Goal: Entertainment & Leisure: Consume media (video, audio)

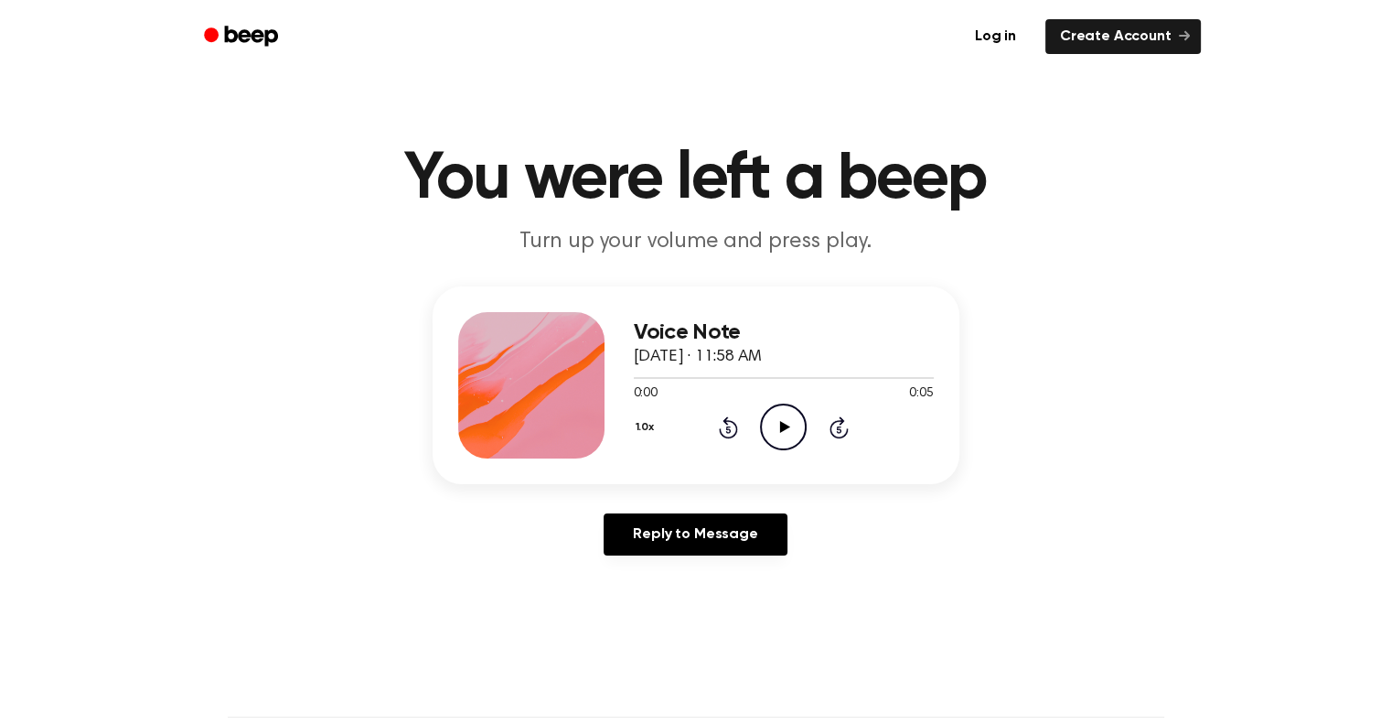
click at [785, 416] on icon "Play Audio" at bounding box center [783, 426] width 47 height 47
click at [785, 423] on icon "Play Audio" at bounding box center [783, 426] width 47 height 47
click at [771, 431] on icon "Play Audio" at bounding box center [783, 426] width 47 height 47
click at [782, 424] on icon at bounding box center [785, 427] width 10 height 12
click at [779, 426] on icon "Play Audio" at bounding box center [783, 426] width 47 height 47
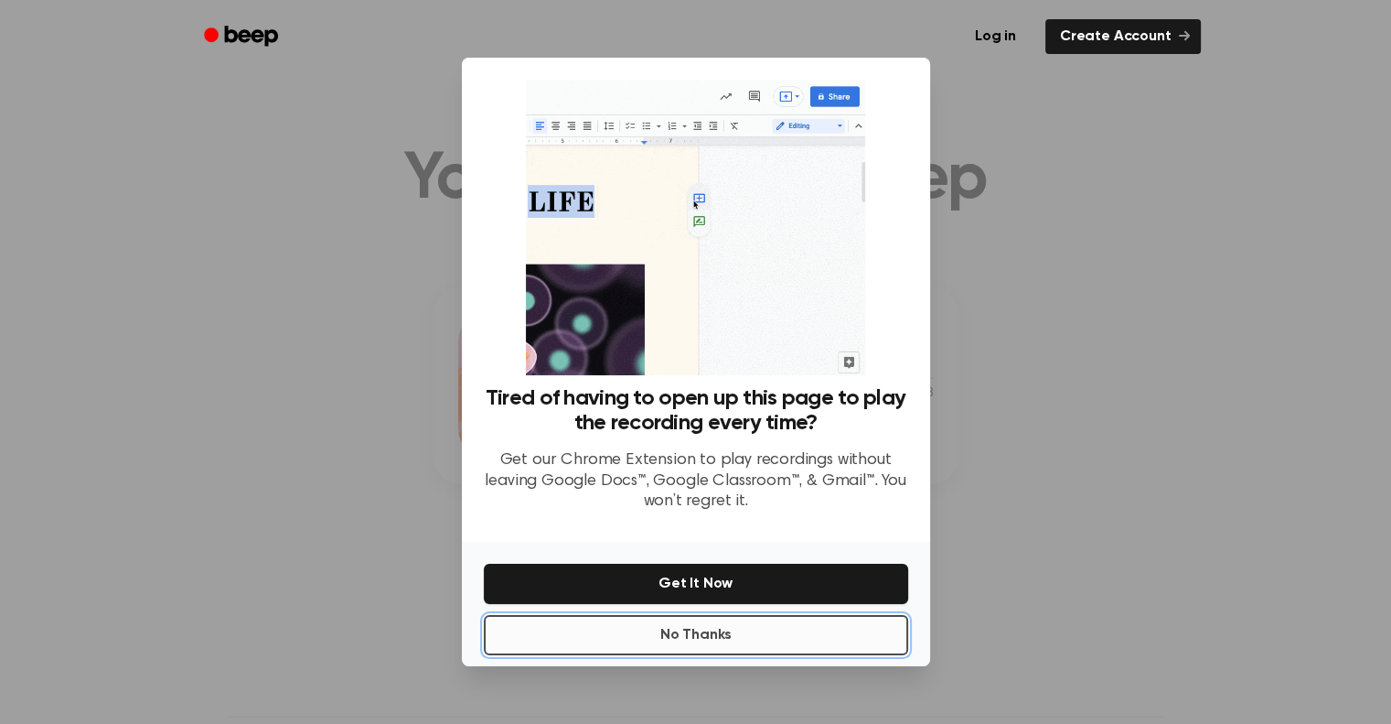
click at [699, 631] on button "No Thanks" at bounding box center [696, 635] width 424 height 40
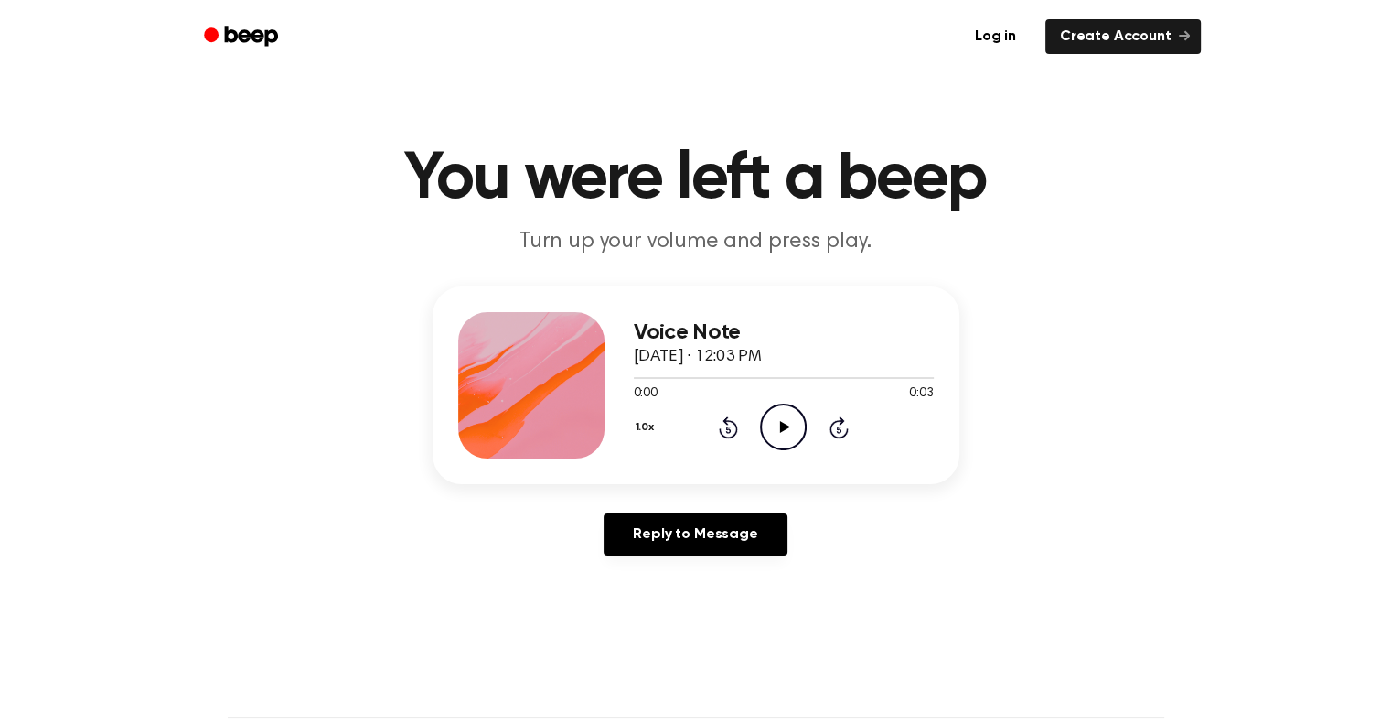
click at [783, 426] on icon at bounding box center [785, 427] width 10 height 12
click at [785, 425] on icon at bounding box center [785, 427] width 10 height 12
click at [782, 417] on icon "Play Audio" at bounding box center [783, 426] width 47 height 47
